Goal: Information Seeking & Learning: Learn about a topic

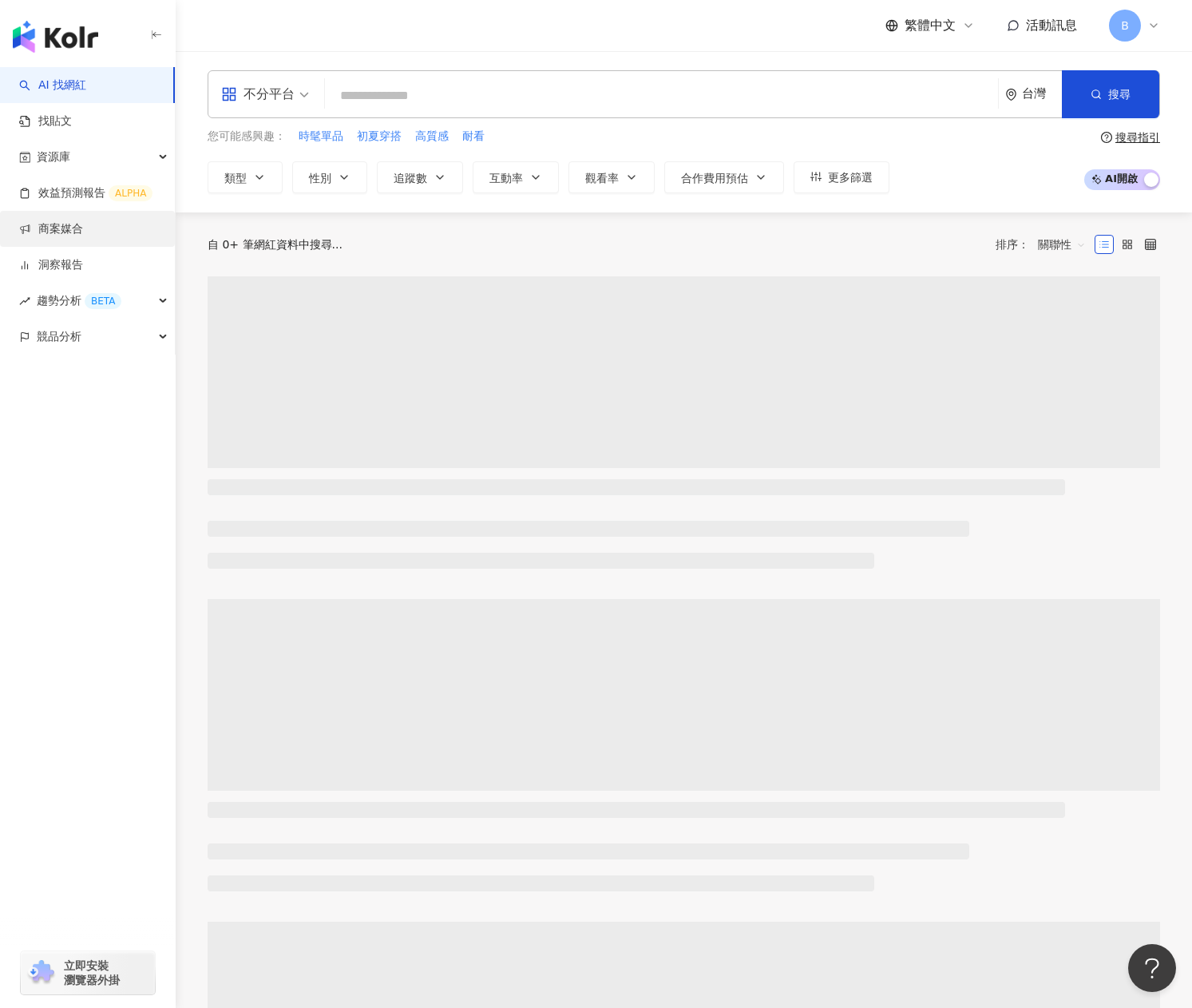
click at [83, 225] on link "商案媒合" at bounding box center [51, 229] width 64 height 16
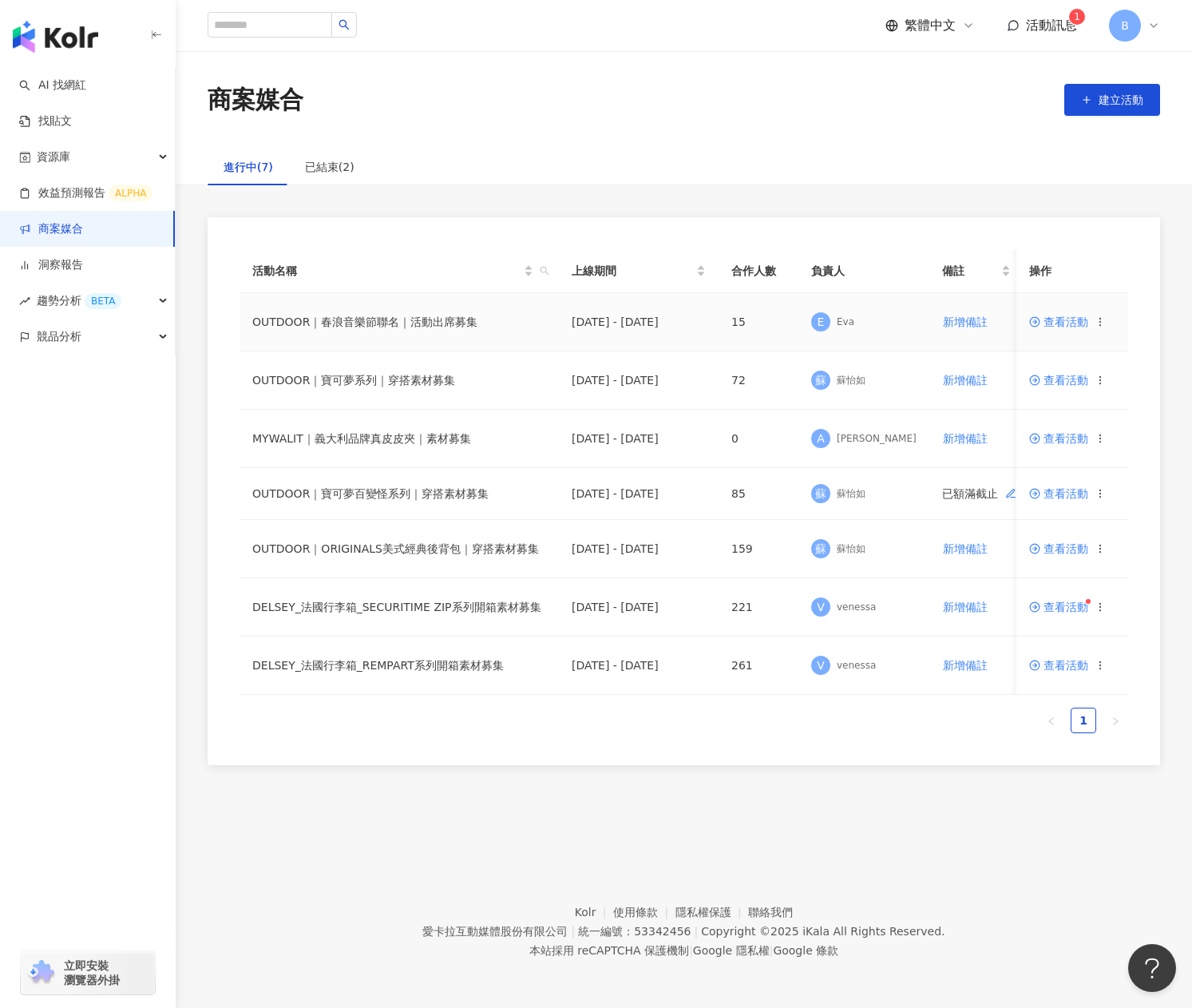
click at [1059, 322] on span "查看活動" at bounding box center [1059, 322] width 59 height 11
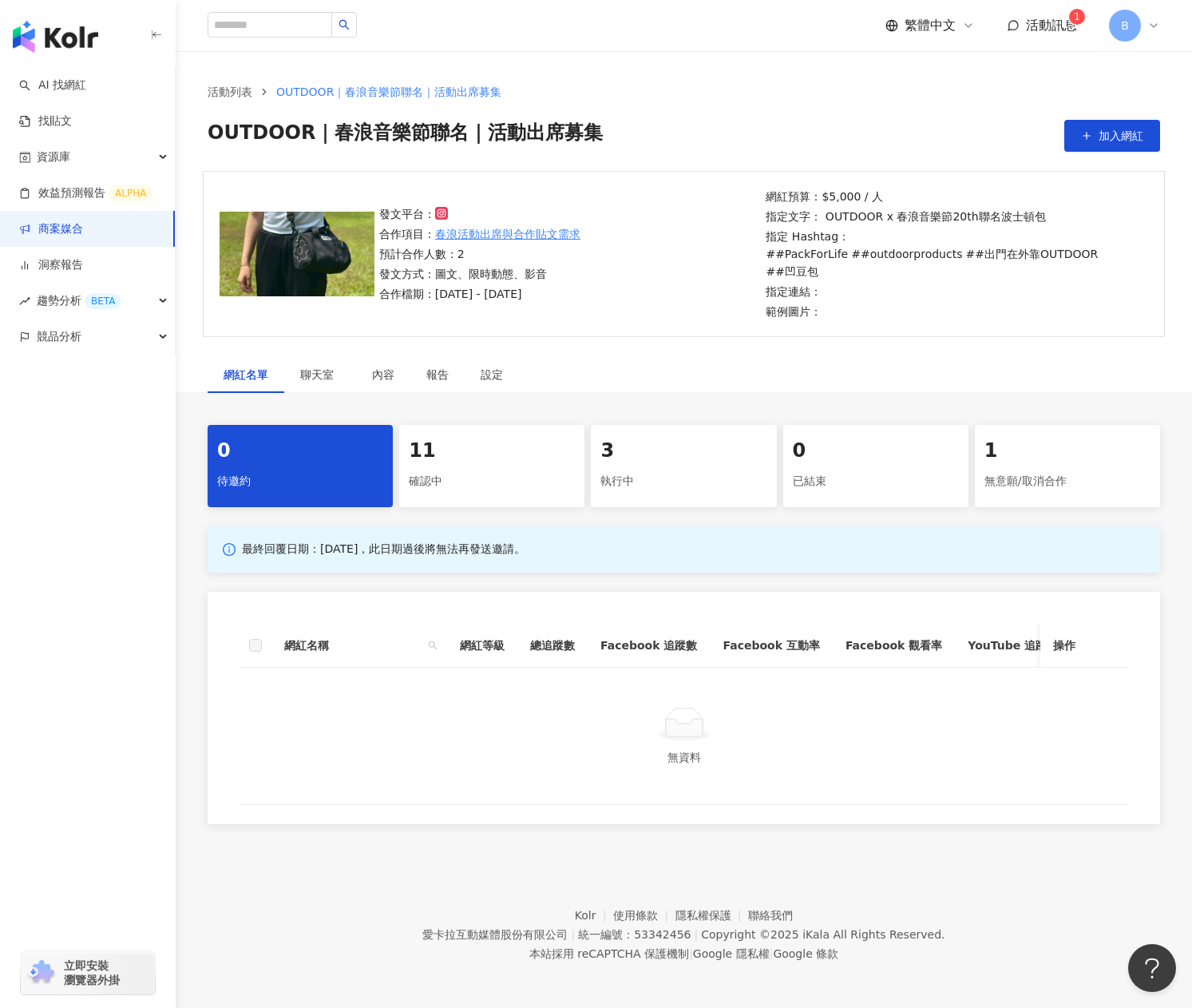
click at [712, 468] on div "執行中" at bounding box center [684, 481] width 166 height 27
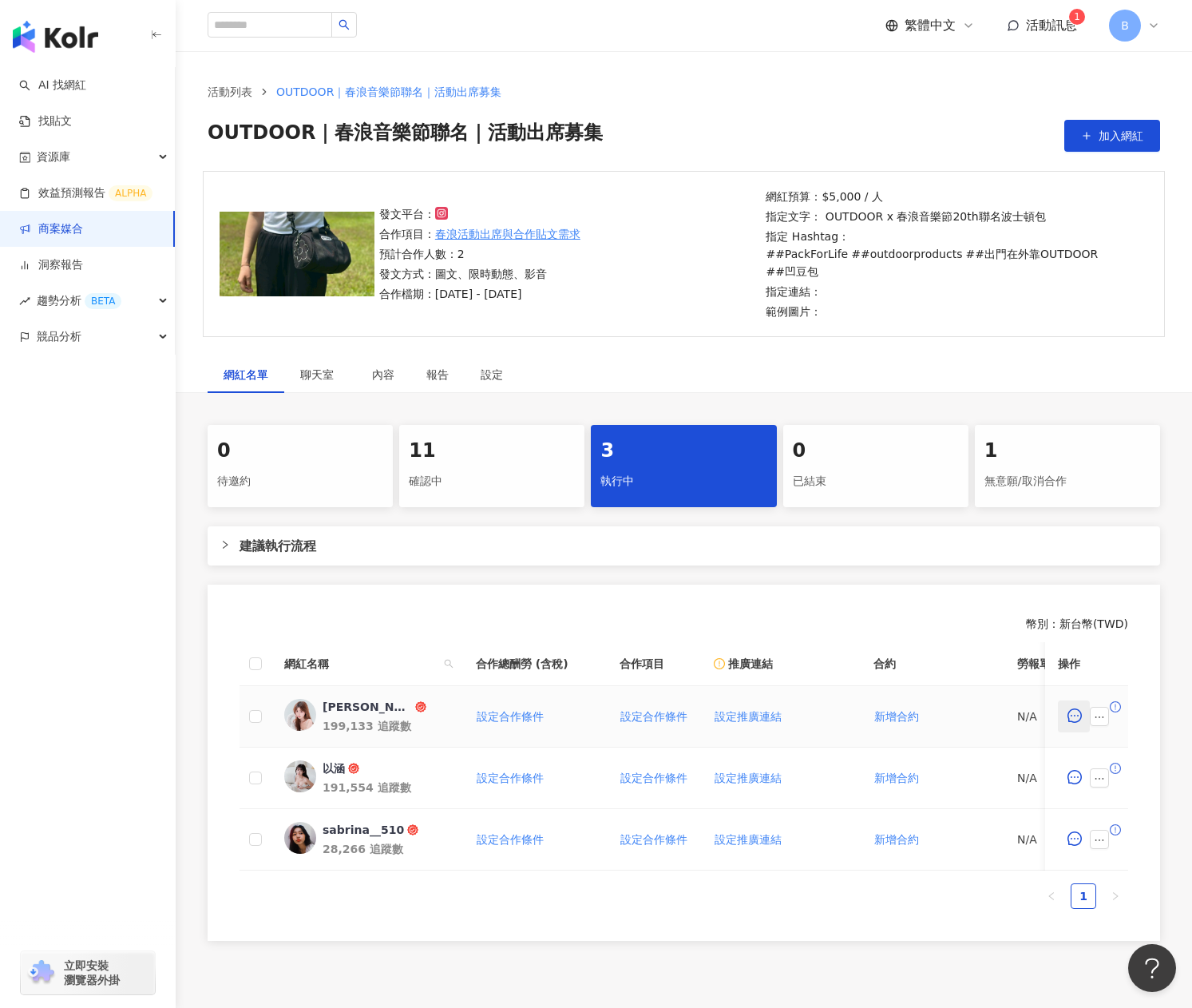
click at [1078, 708] on icon "message" at bounding box center [1075, 716] width 15 height 15
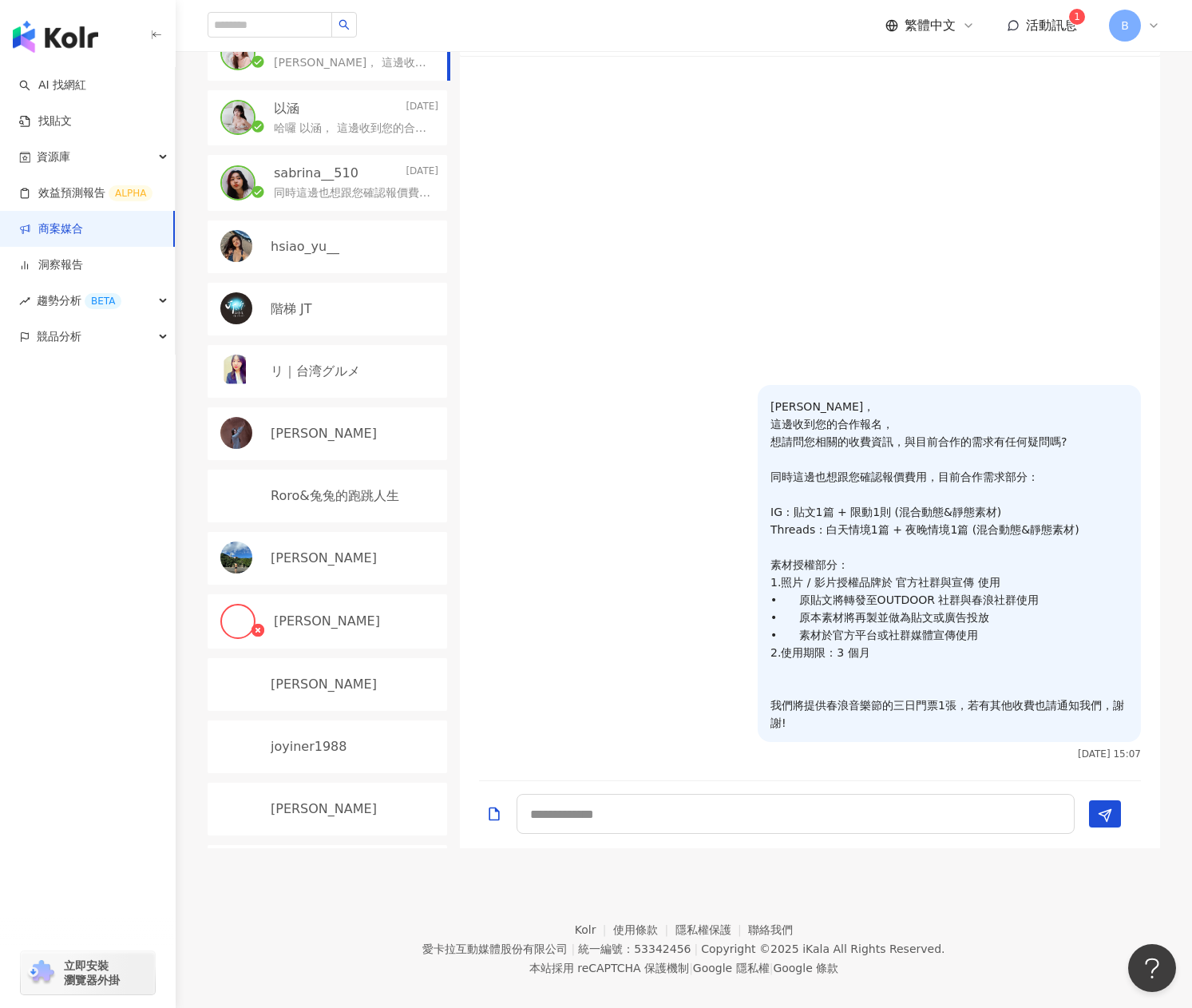
scroll to position [98, 0]
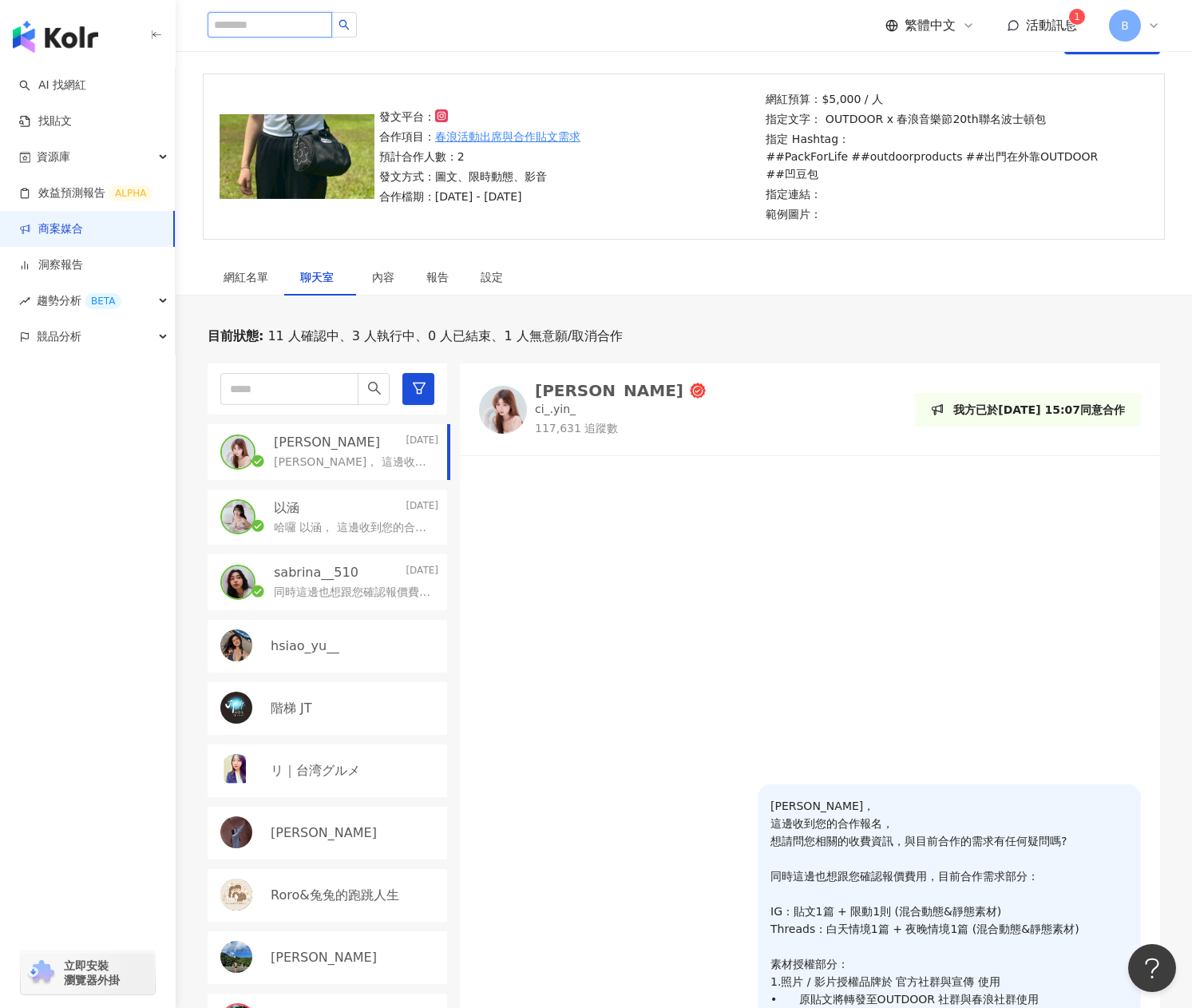
click at [326, 23] on input "search" at bounding box center [270, 25] width 124 height 26
paste input "*******"
type input "*******"
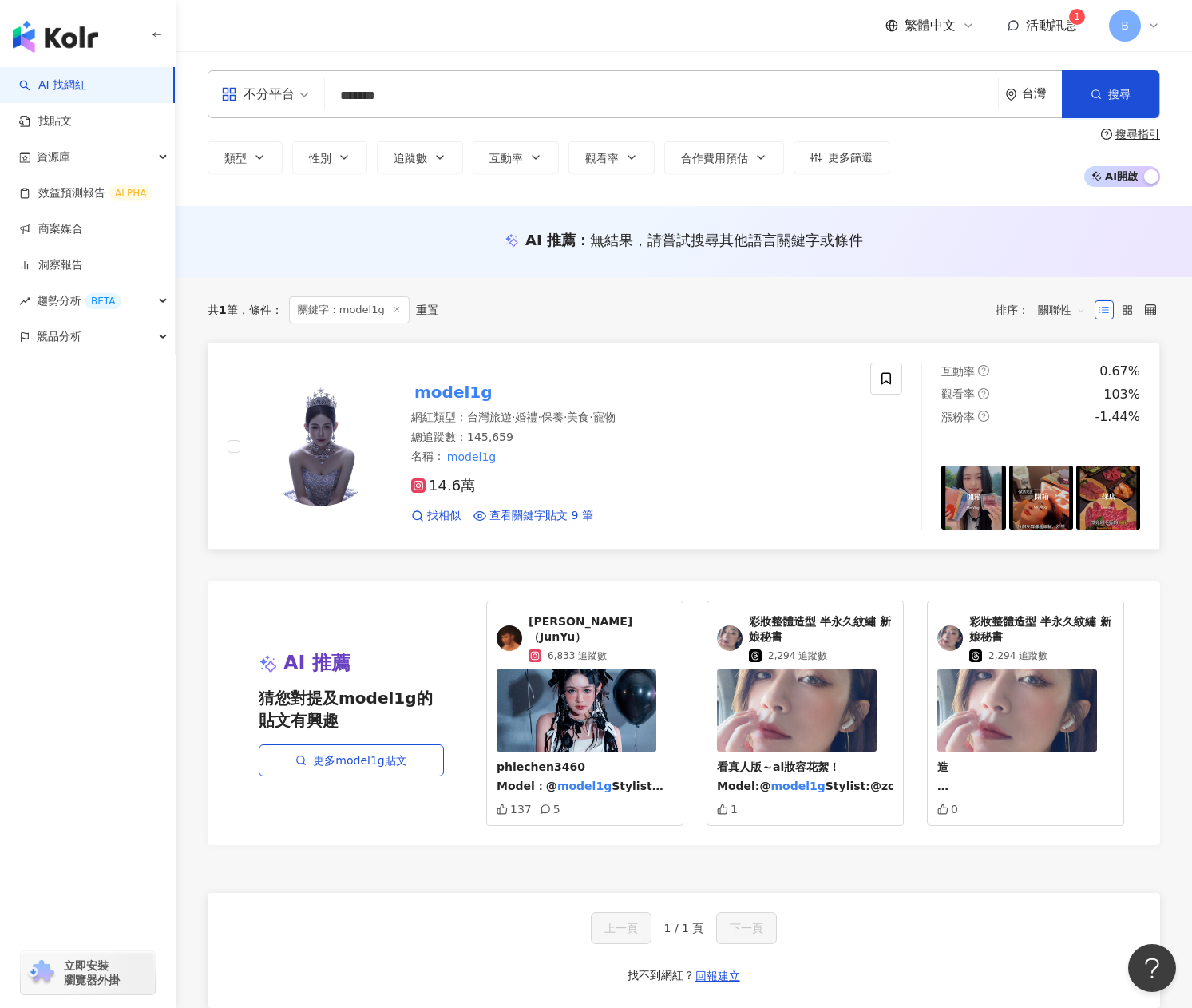
click at [476, 402] on mark "model1g" at bounding box center [453, 393] width 85 height 26
click at [464, 390] on mark "model1g" at bounding box center [453, 393] width 85 height 26
click at [447, 394] on mark "model1g" at bounding box center [453, 393] width 85 height 26
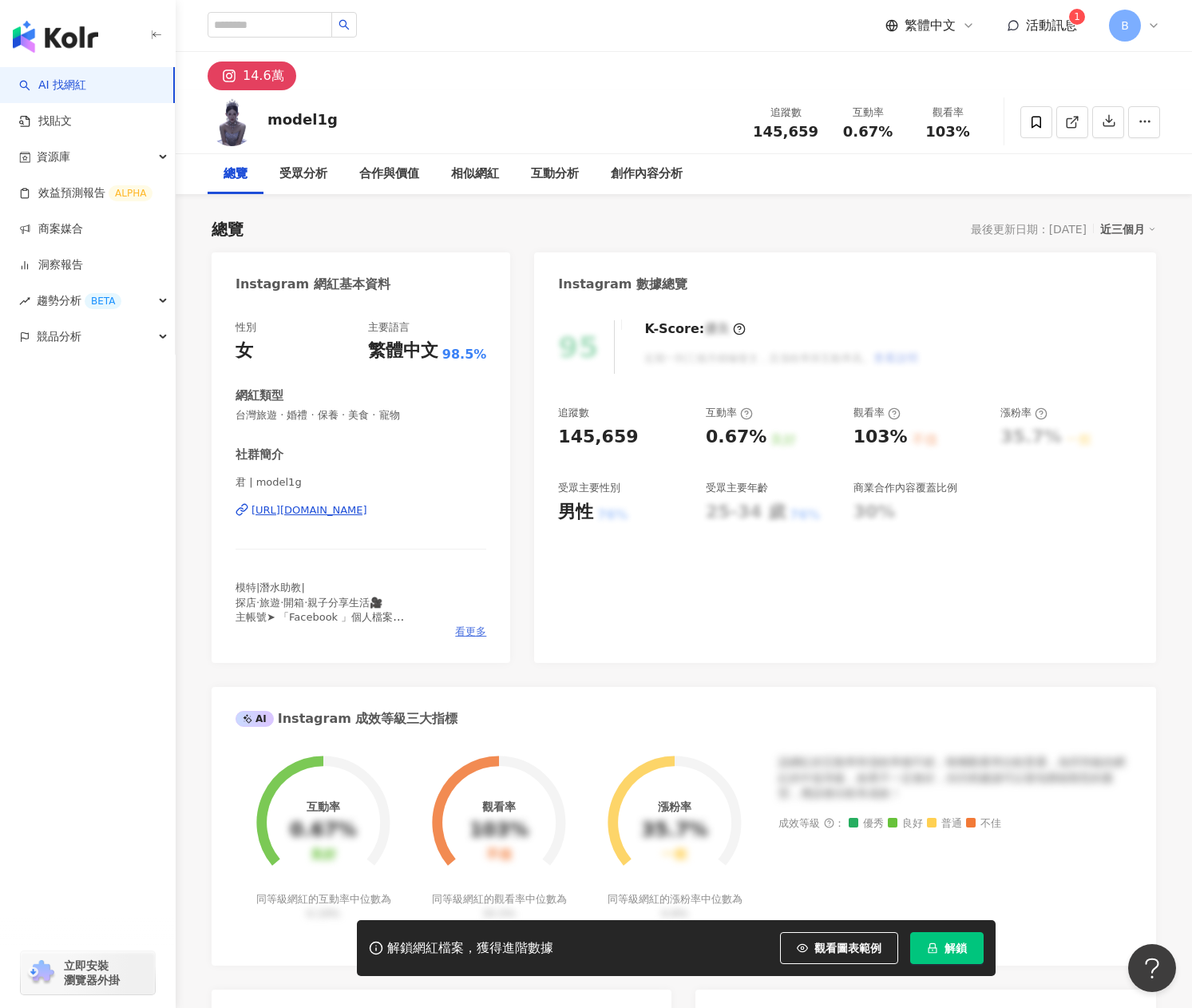
click at [470, 625] on div "社群簡介 君 | model1g https://www.instagram.com/model1g/ 模特|潛水助教| 探店·旅遊·開箱·親子分享生活🎥 主…" at bounding box center [361, 543] width 251 height 192
click at [473, 628] on span "看更多" at bounding box center [471, 632] width 31 height 15
click at [945, 943] on span "解鎖" at bounding box center [956, 948] width 23 height 13
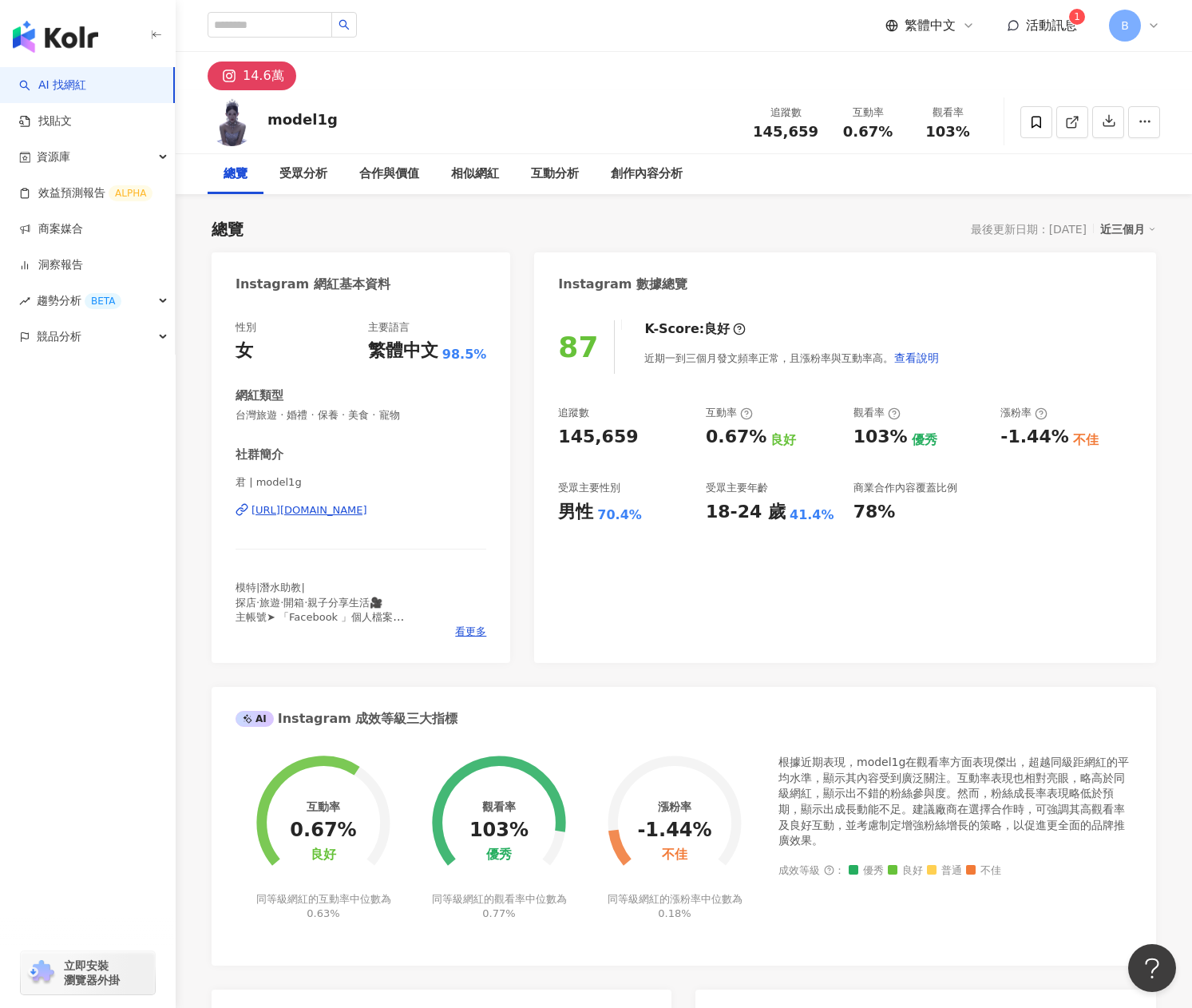
click at [86, 84] on link "AI 找網紅" at bounding box center [52, 86] width 67 height 16
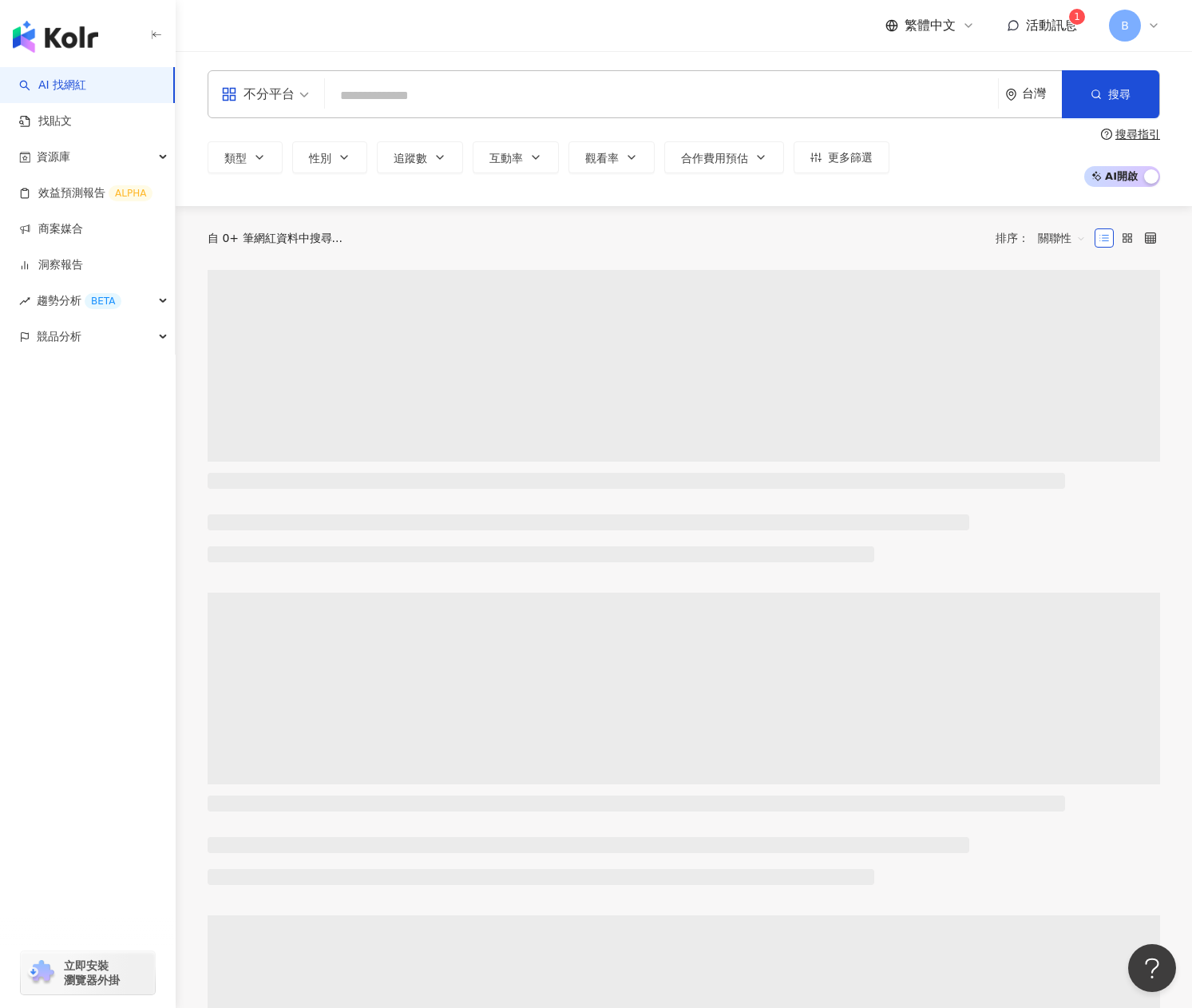
click at [279, 19] on div "繁體中文 活動訊息 1 B" at bounding box center [684, 25] width 953 height 51
click at [407, 106] on input "search" at bounding box center [661, 96] width 661 height 31
paste input "**********"
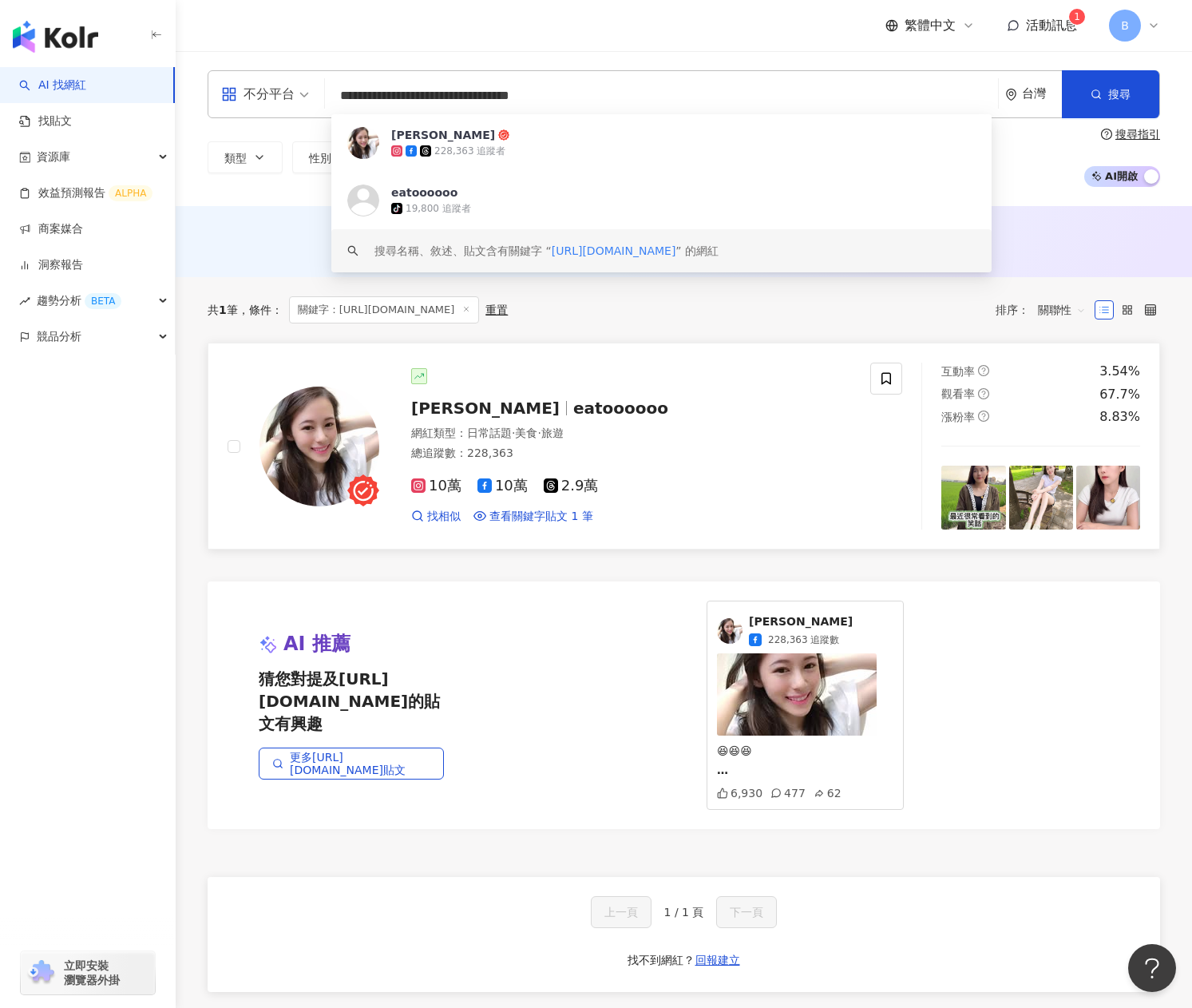
type input "**********"
click at [467, 399] on span "小口丸子" at bounding box center [485, 408] width 149 height 19
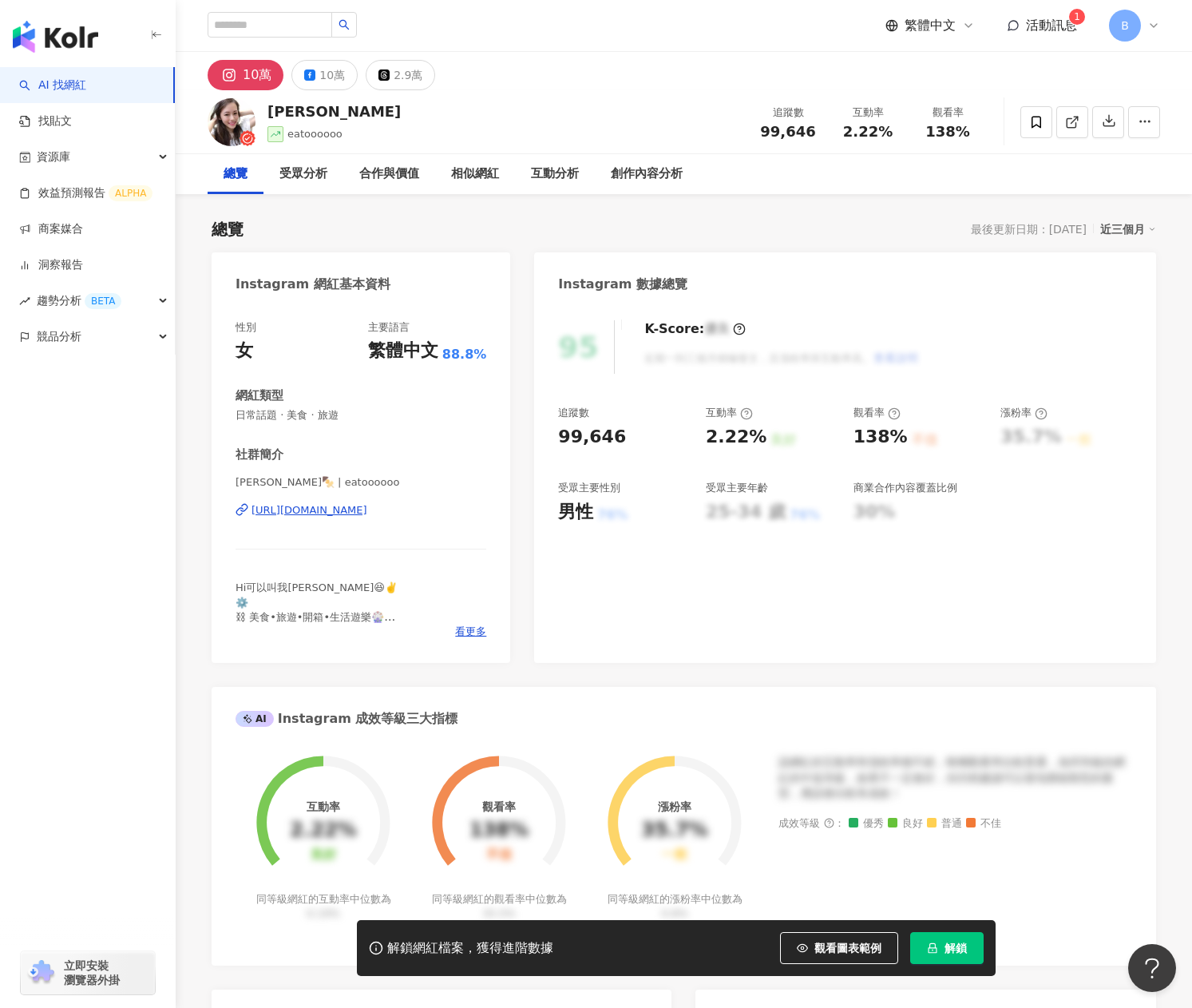
click at [937, 939] on button "解鎖" at bounding box center [946, 948] width 73 height 32
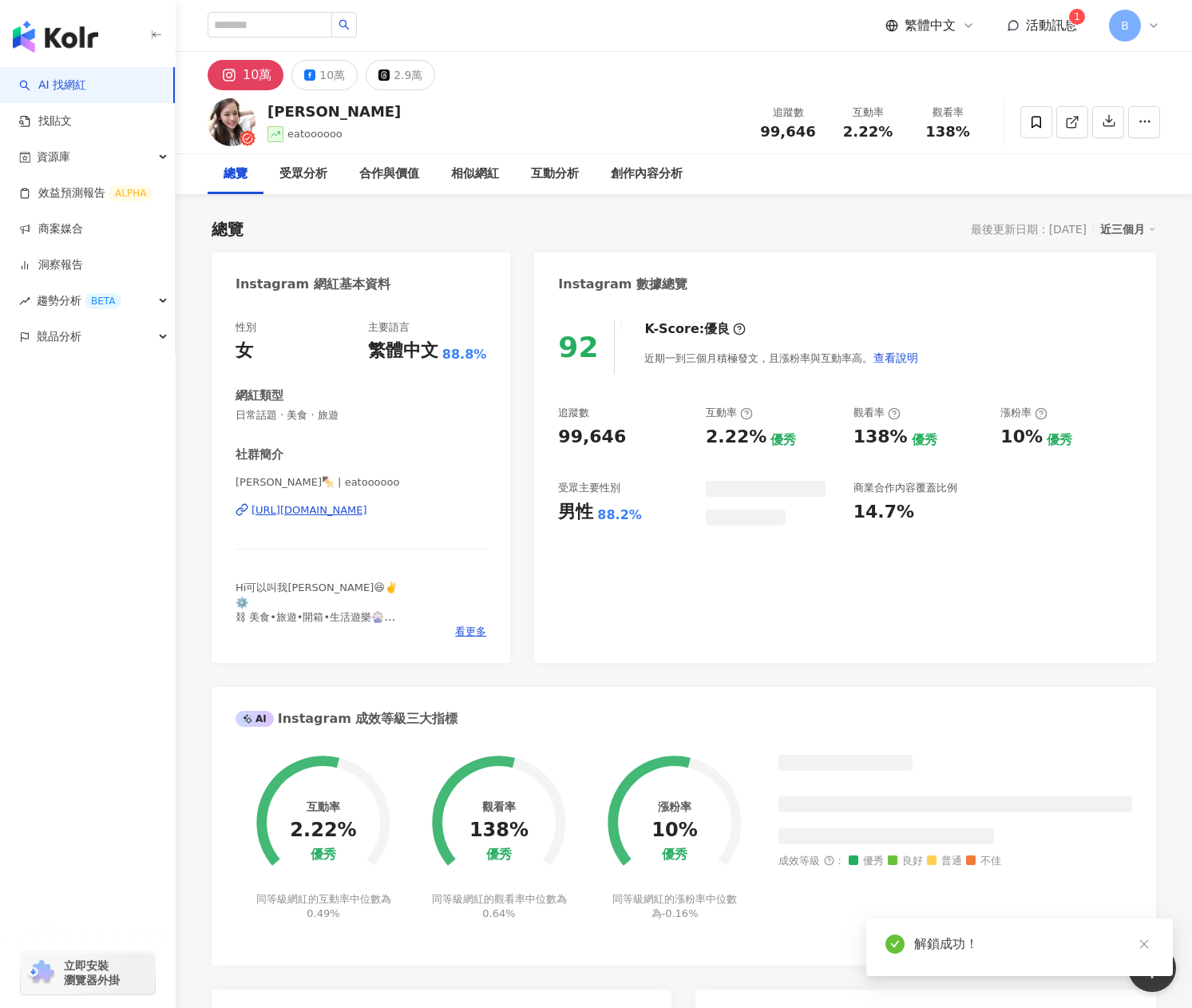
click at [367, 509] on div "https://www.instagram.com/eatoooooo/" at bounding box center [308, 510] width 115 height 15
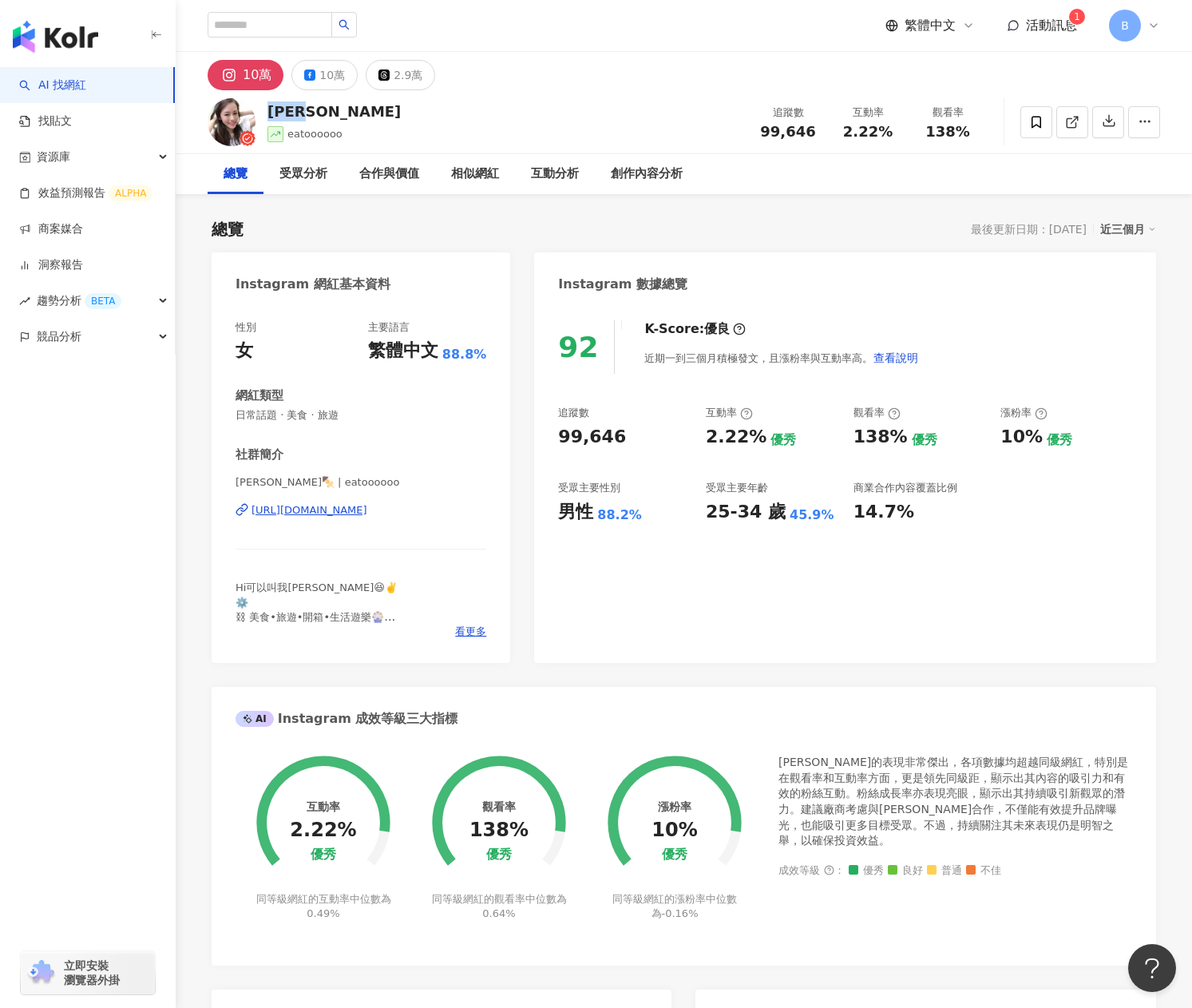
drag, startPoint x: 271, startPoint y: 111, endPoint x: 335, endPoint y: 111, distance: 64.0
click at [335, 111] on div "小口丸子" at bounding box center [334, 111] width 133 height 20
copy div "小口丸子"
click at [412, 77] on div "2.9萬" at bounding box center [409, 75] width 29 height 23
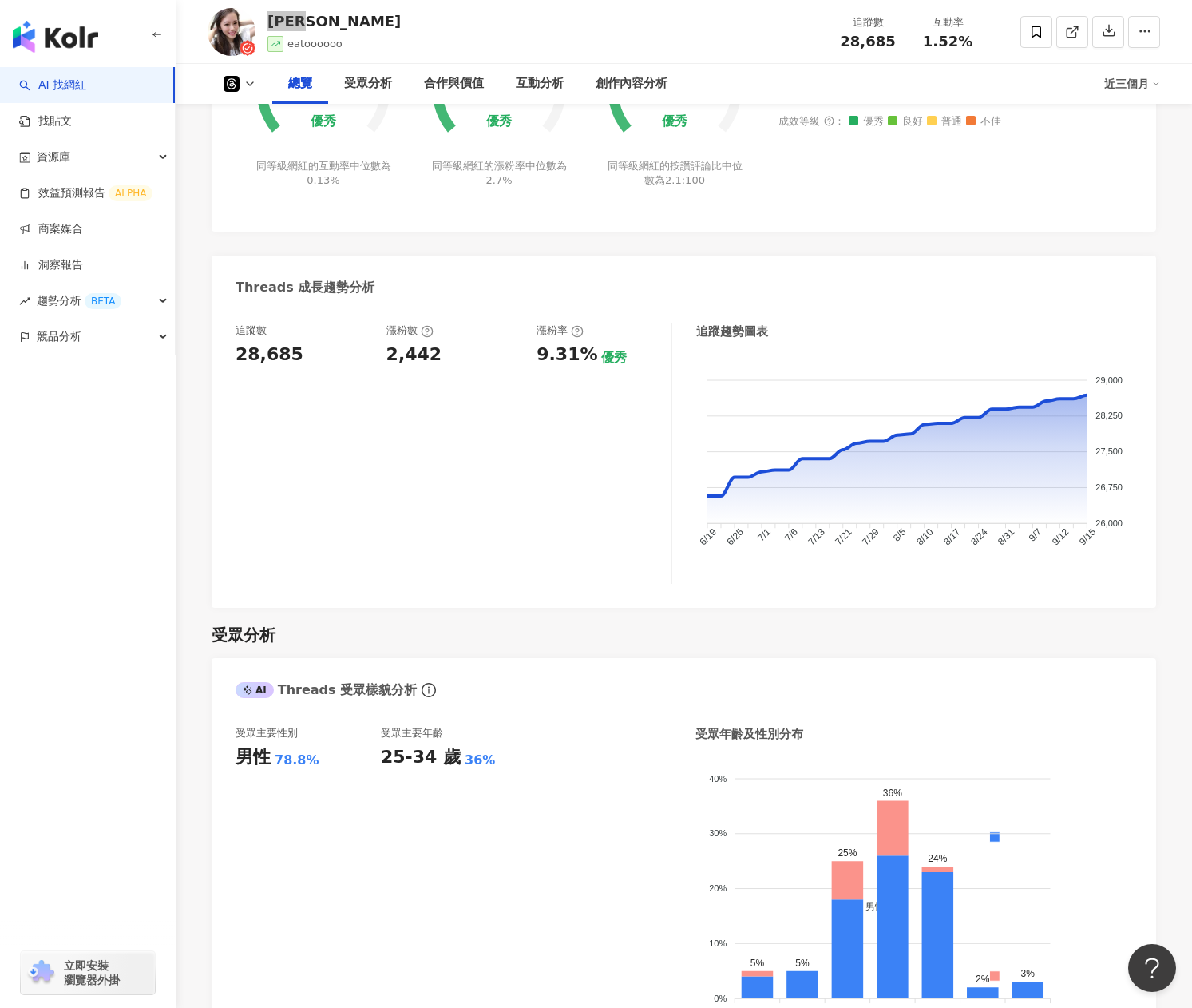
scroll to position [320, 0]
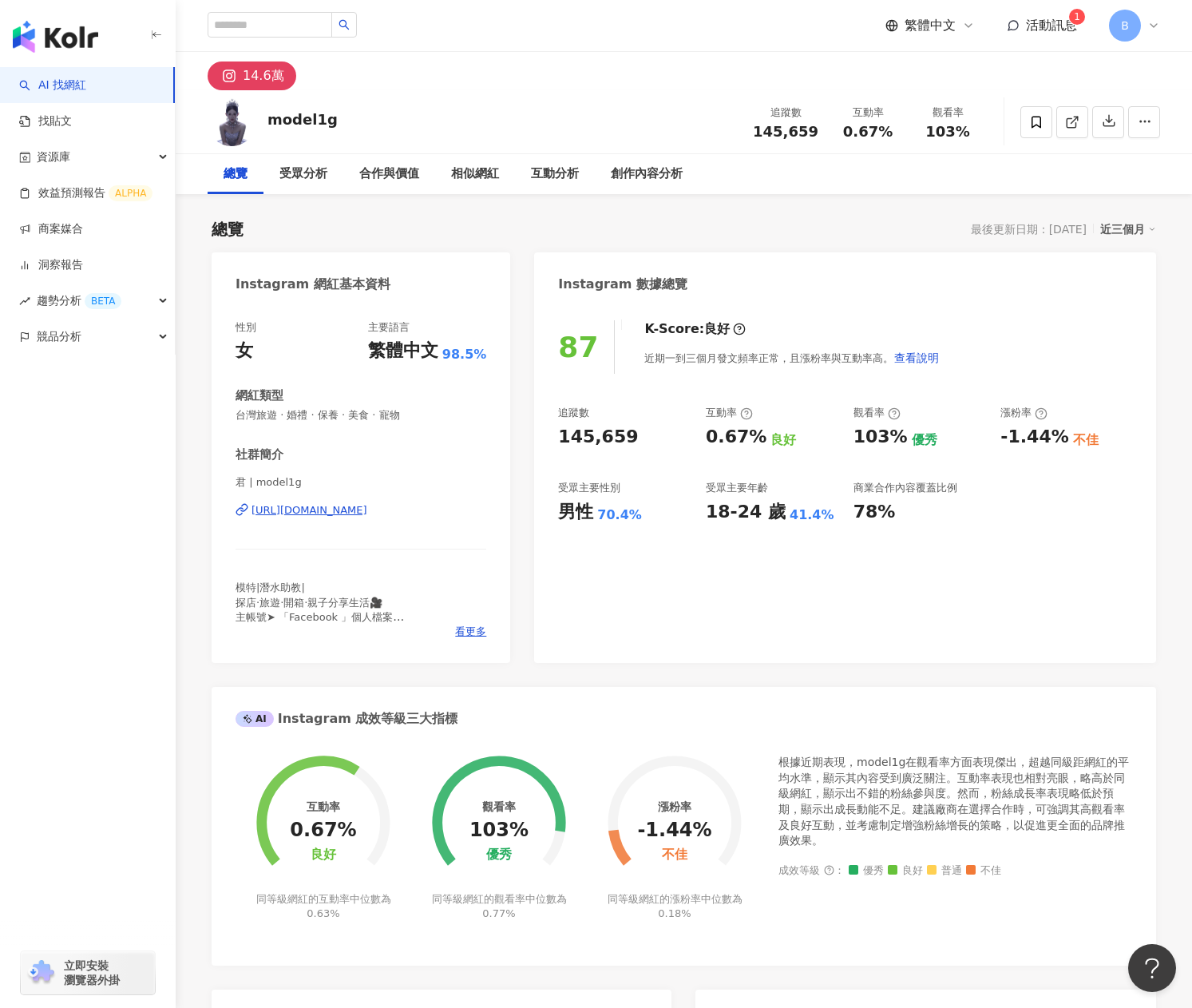
click at [363, 517] on div "[URL][DOMAIN_NAME]" at bounding box center [308, 510] width 115 height 15
click at [368, 955] on div "互動率 0.67% 良好 同等級網紅的互動率中位數為 0.63% 觀看率 103% 優秀 同等級網紅的觀看率中位數為 0.77% 漲粉率 -1.44% 不佳 …" at bounding box center [684, 852] width 945 height 226
